Goal: Task Accomplishment & Management: Manage account settings

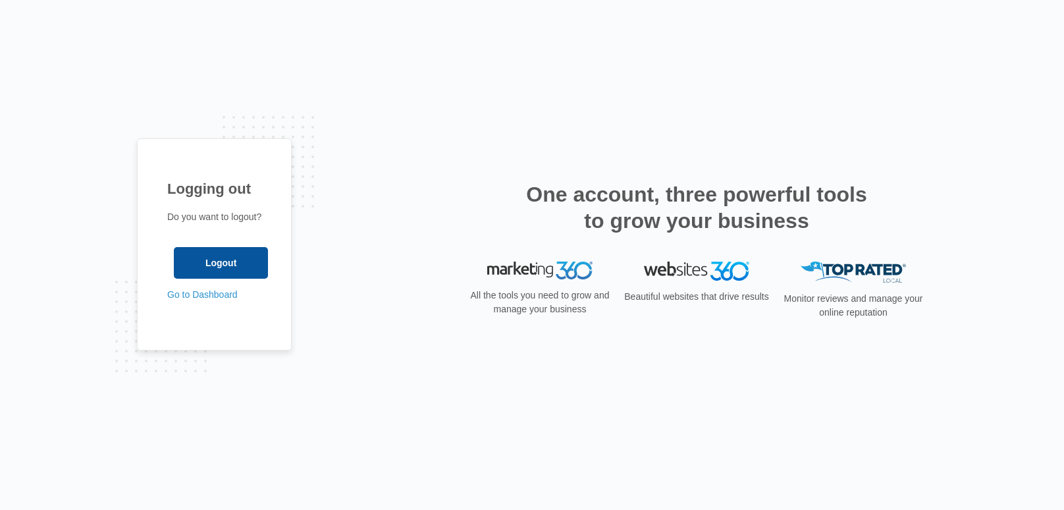
click at [222, 278] on input "Logout" at bounding box center [221, 263] width 94 height 32
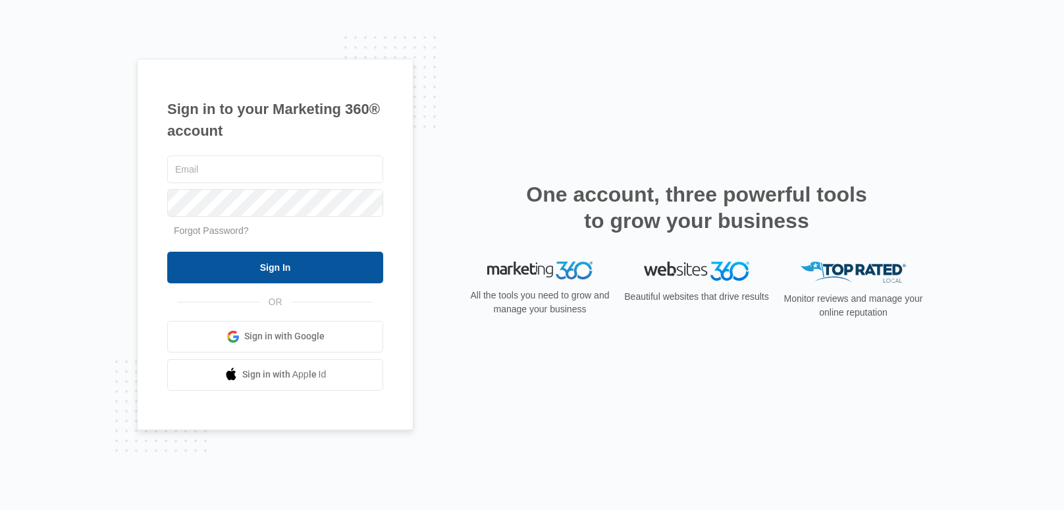
type input "[EMAIL_ADDRESS][DOMAIN_NAME]"
click at [221, 272] on input "Sign In" at bounding box center [275, 268] width 216 height 32
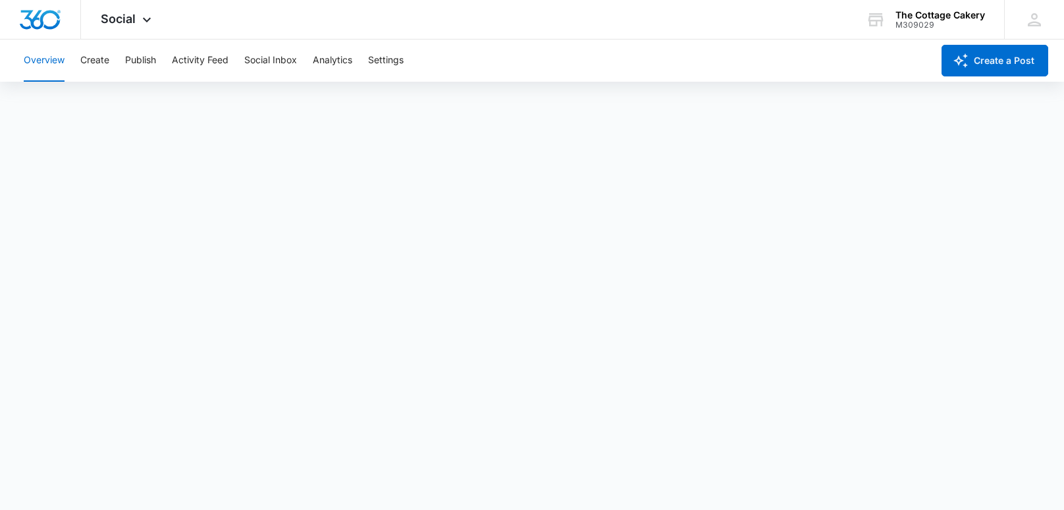
click at [162, 65] on div "Overview Create Publish Activity Feed Social Inbox Analytics Settings" at bounding box center [474, 61] width 917 height 42
click at [142, 60] on button "Publish" at bounding box center [140, 61] width 31 height 42
click at [127, 23] on span "Social" at bounding box center [118, 19] width 35 height 14
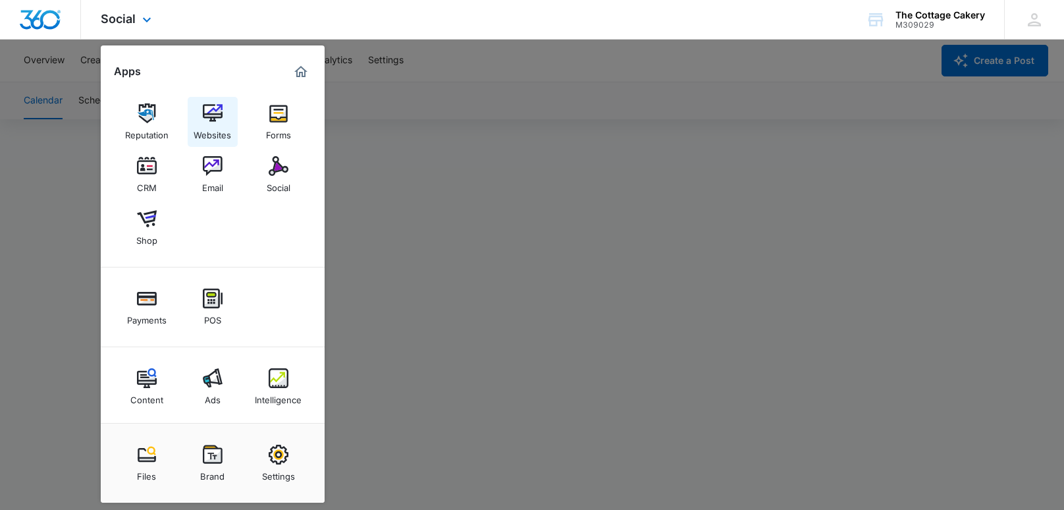
click at [211, 117] on img at bounding box center [213, 113] width 20 height 20
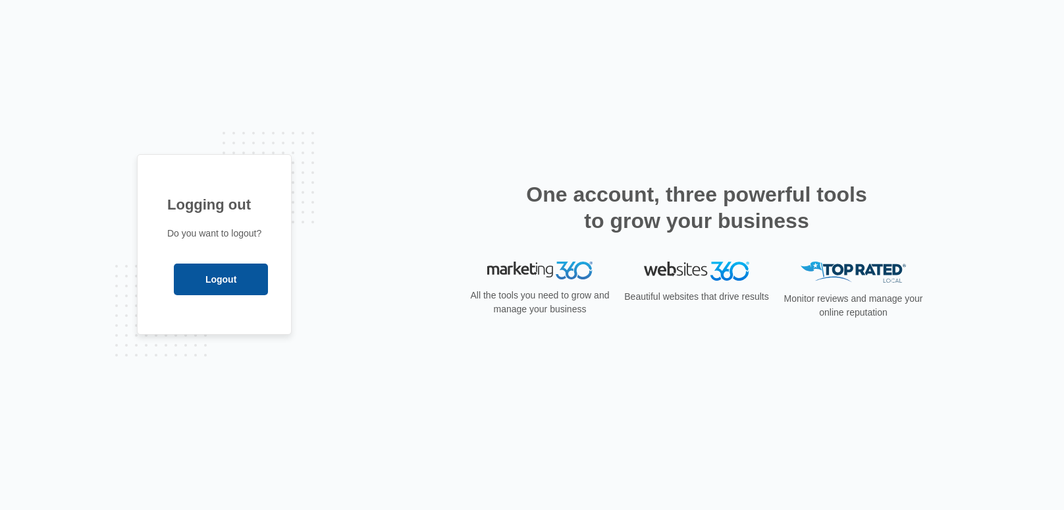
click at [219, 279] on input "Logout" at bounding box center [221, 279] width 94 height 32
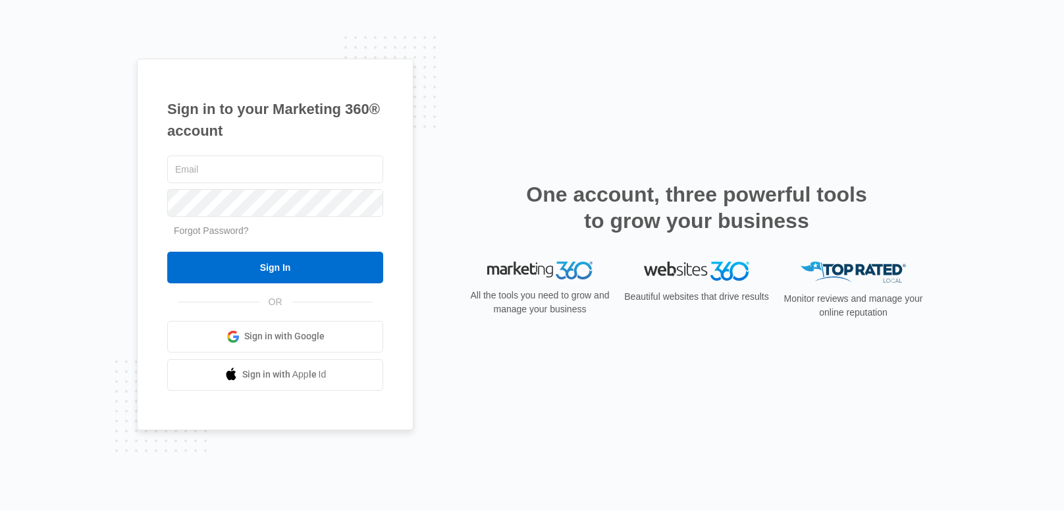
type input "[EMAIL_ADDRESS][DOMAIN_NAME]"
click at [219, 279] on input "Sign In" at bounding box center [275, 268] width 216 height 32
